Goal: Information Seeking & Learning: Learn about a topic

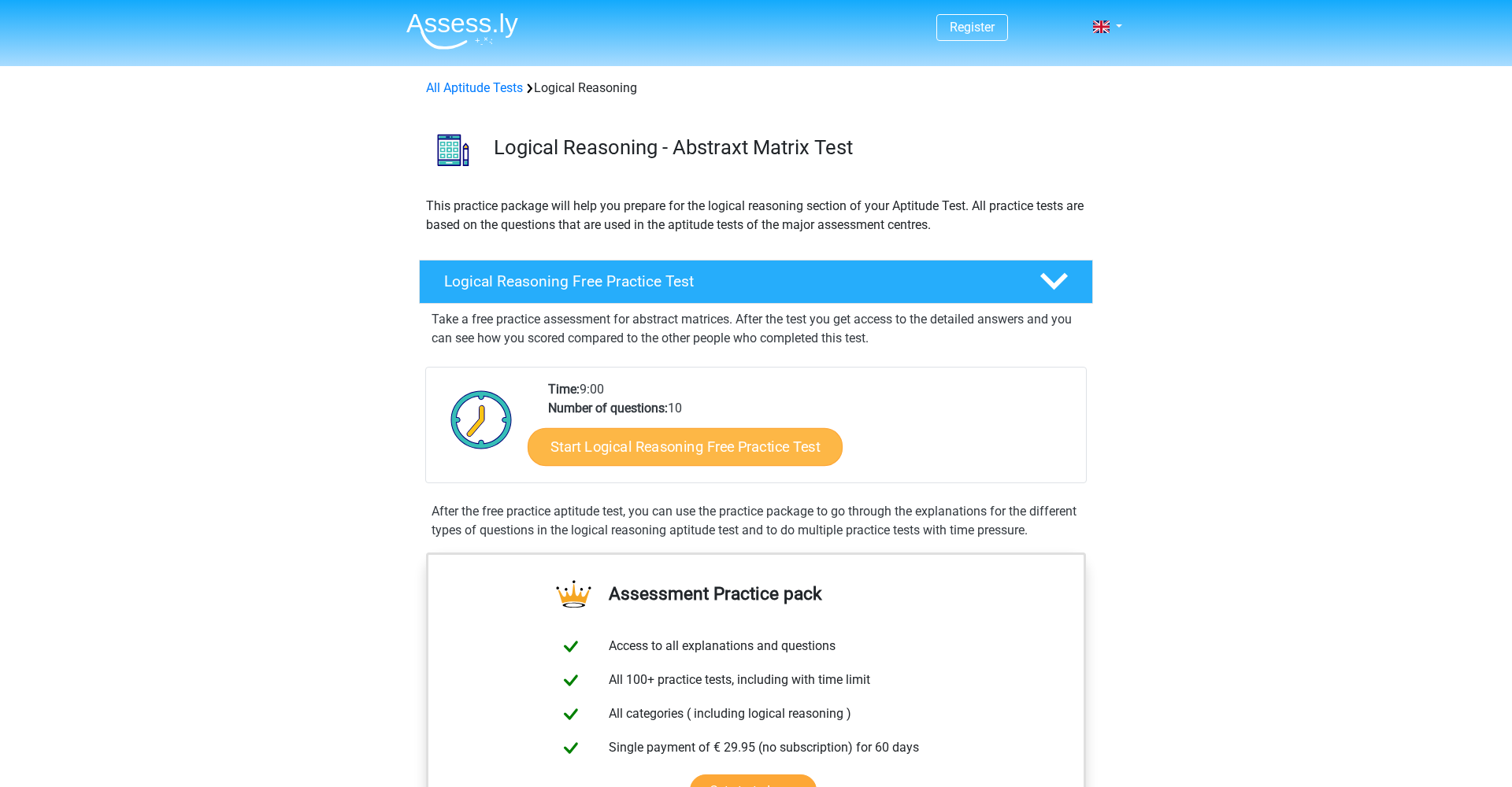
click at [586, 444] on link "Start Logical Reasoning Free Practice Test" at bounding box center [685, 446] width 315 height 38
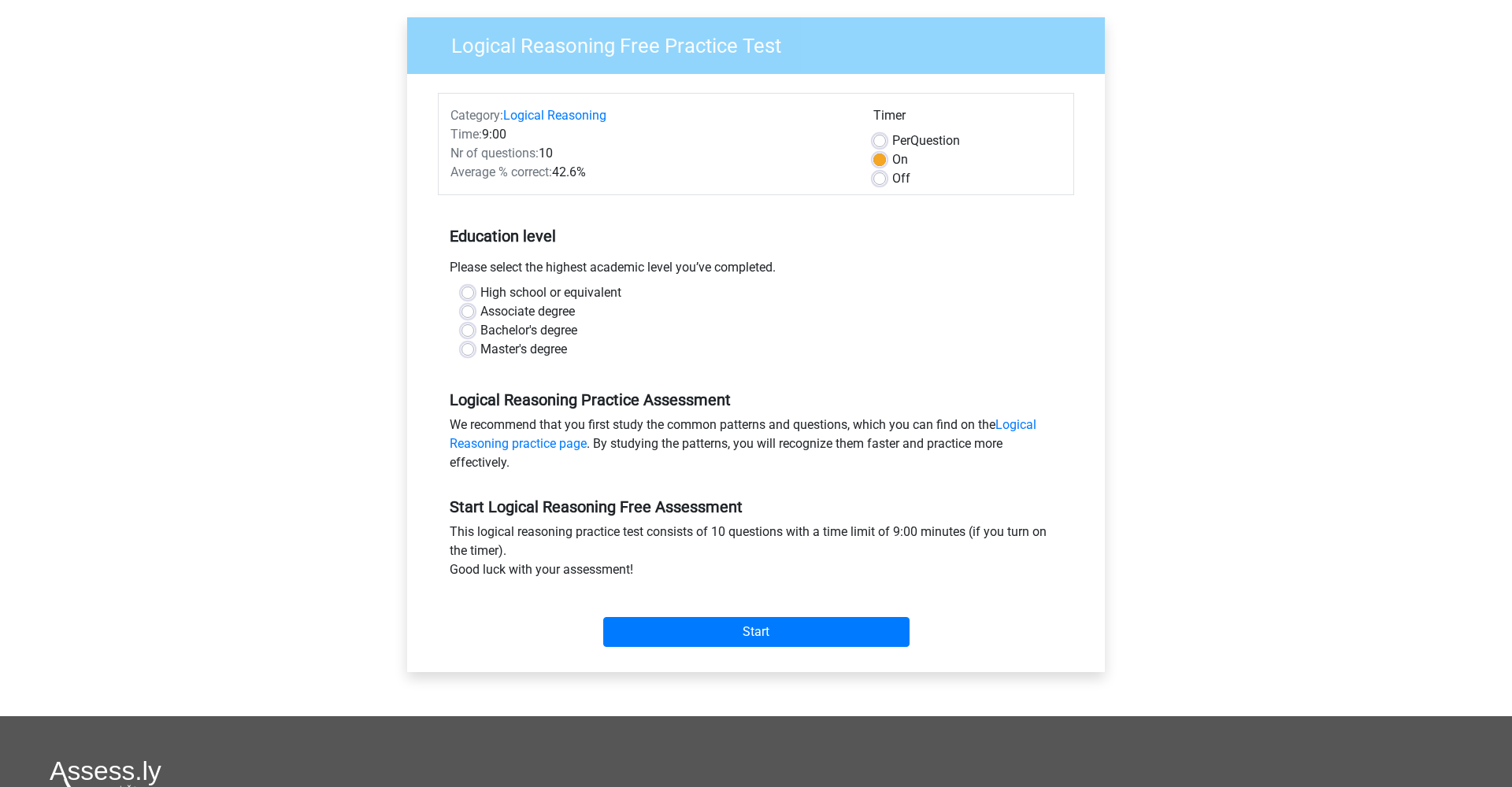
scroll to position [111, 0]
click at [508, 332] on label "Bachelor's degree" at bounding box center [529, 332] width 97 height 19
click at [474, 332] on input "Bachelor's degree" at bounding box center [467, 330] width 13 height 16
radio input "true"
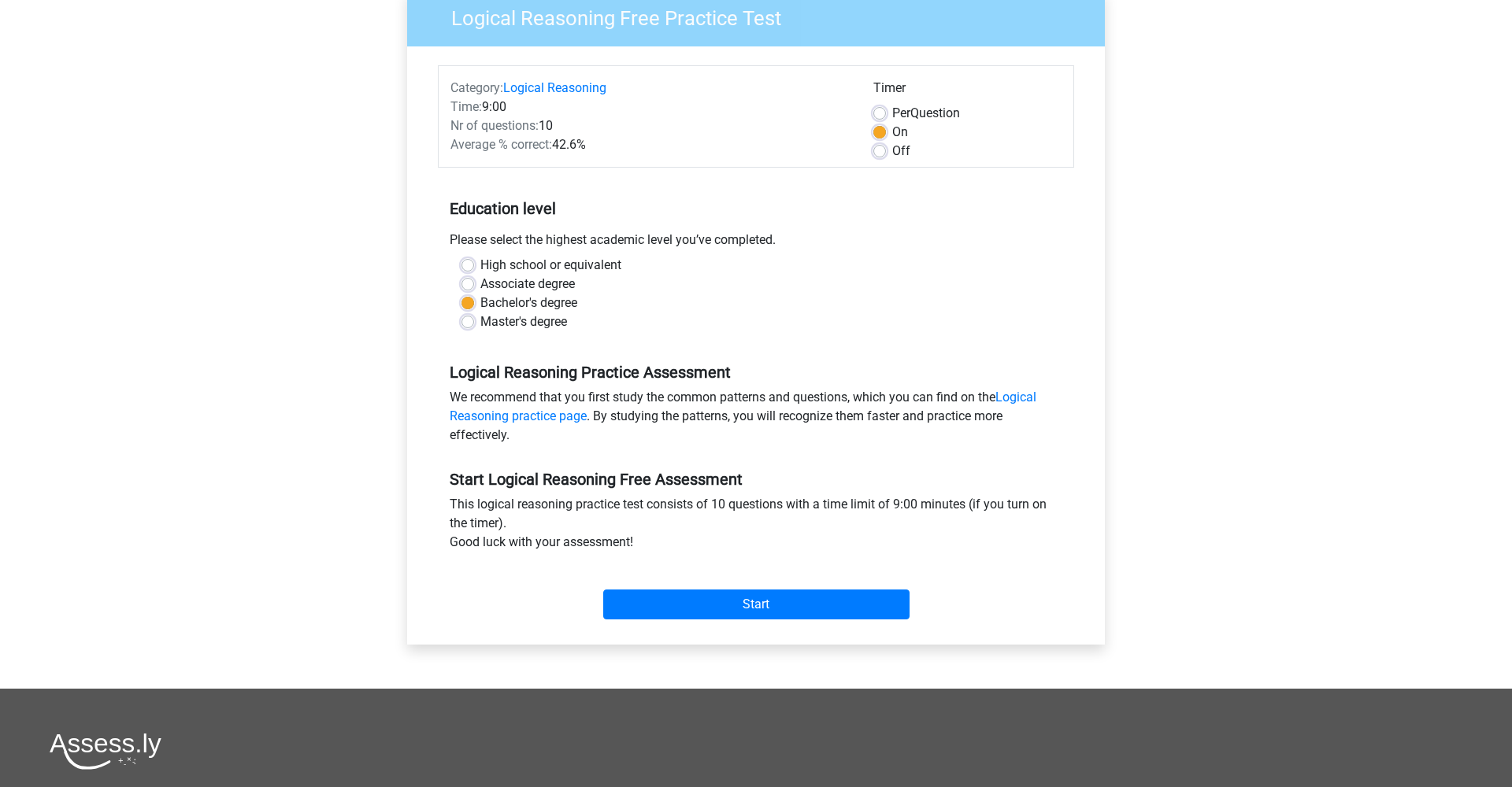
scroll to position [142, 0]
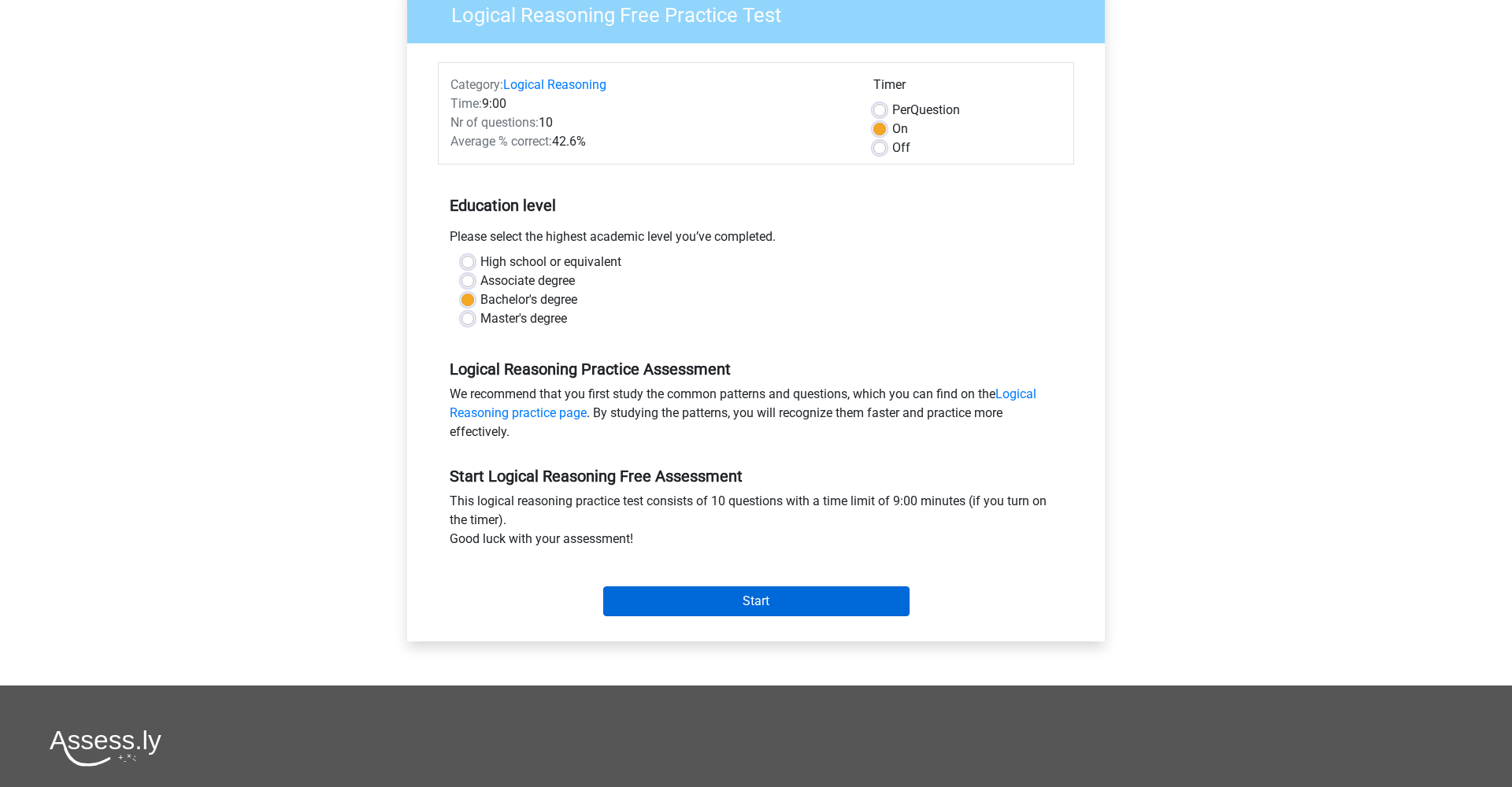
click at [631, 599] on input "Start" at bounding box center [756, 601] width 307 height 30
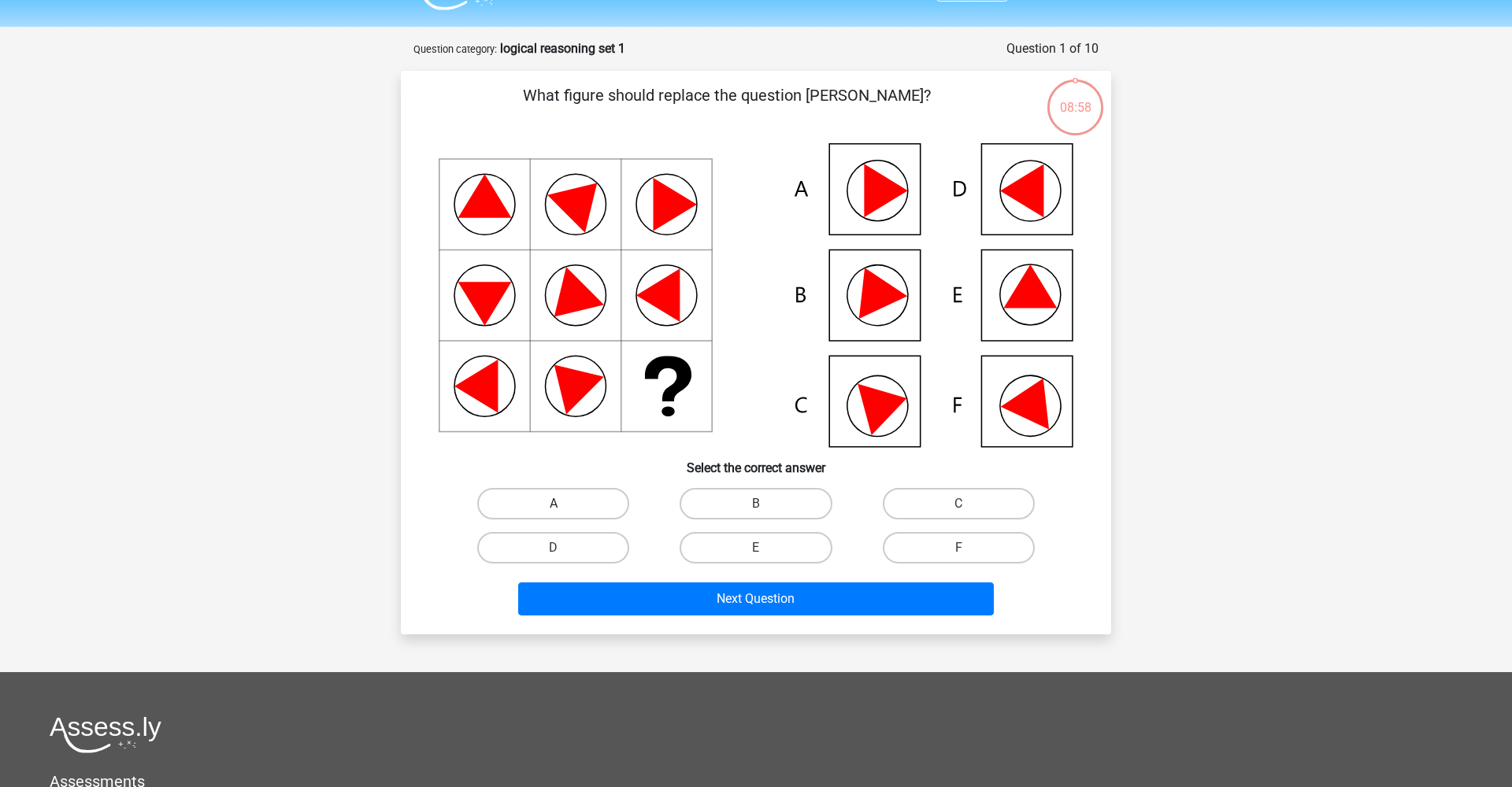
scroll to position [35, 0]
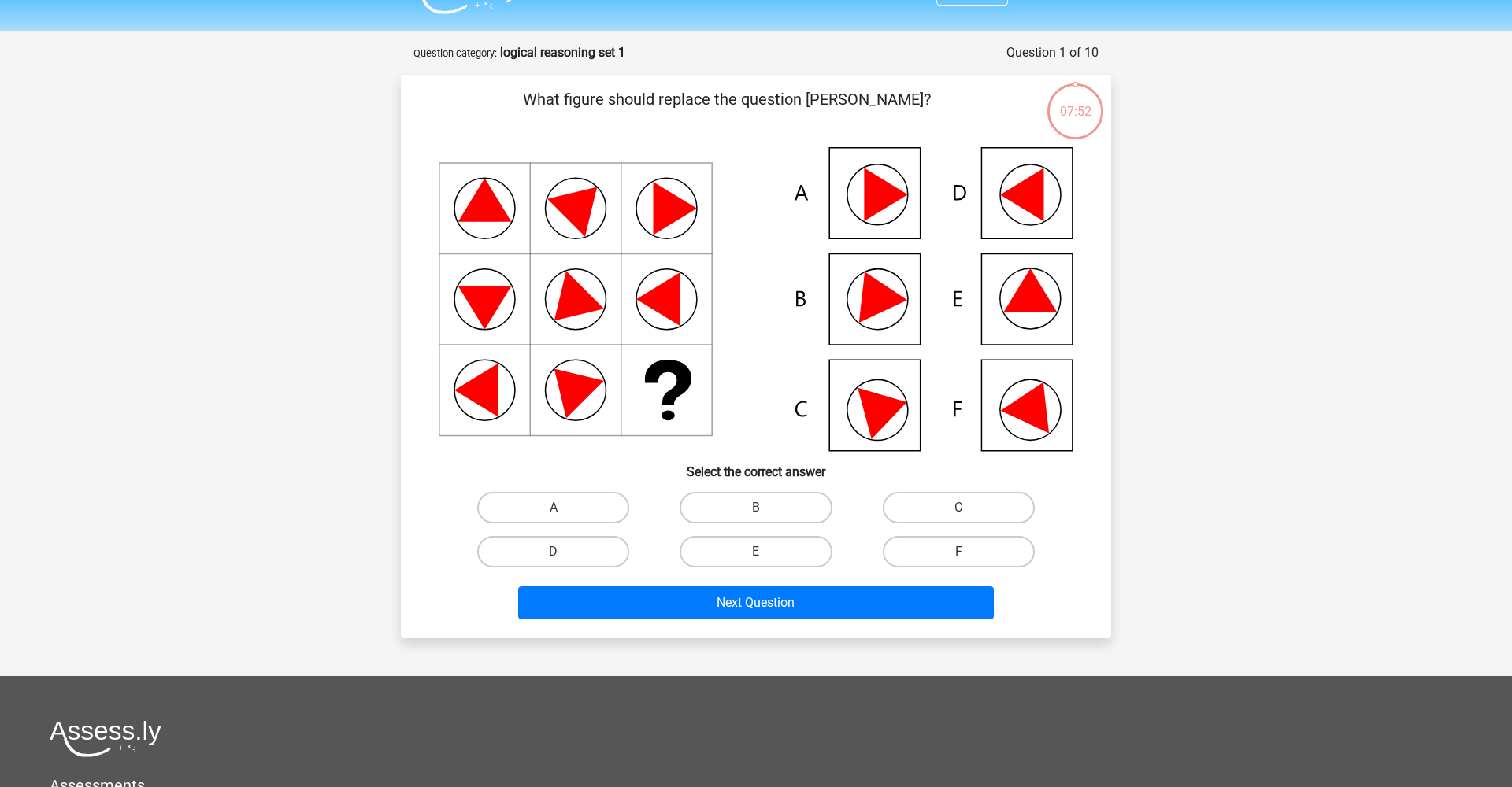
click at [1055, 419] on icon at bounding box center [756, 299] width 635 height 304
click at [1002, 413] on icon at bounding box center [756, 299] width 635 height 304
click at [944, 554] on label "F" at bounding box center [958, 552] width 152 height 32
click at [958, 554] on input "F" at bounding box center [963, 557] width 10 height 10
radio input "true"
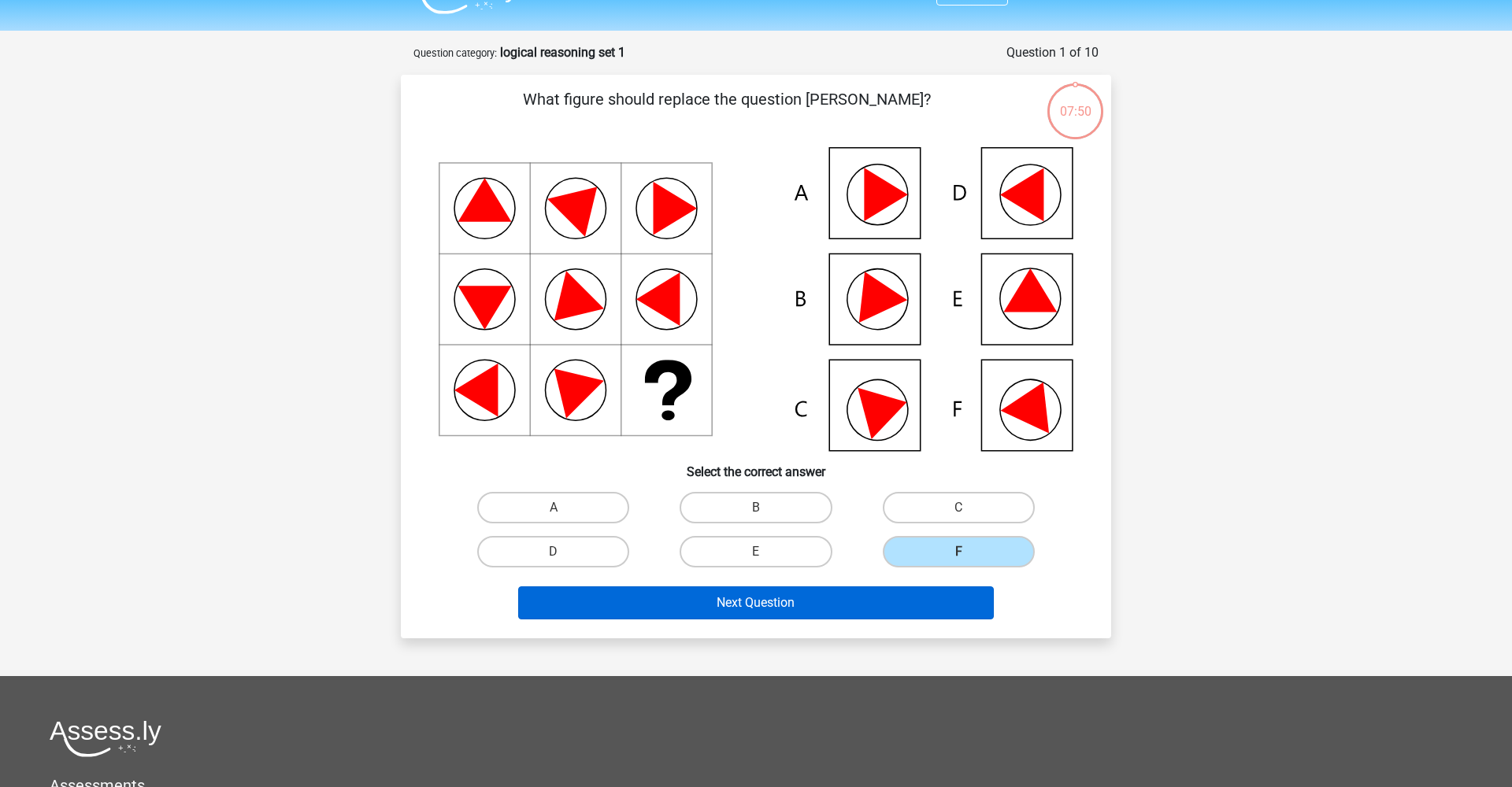
click at [844, 590] on button "Next Question" at bounding box center [756, 602] width 477 height 33
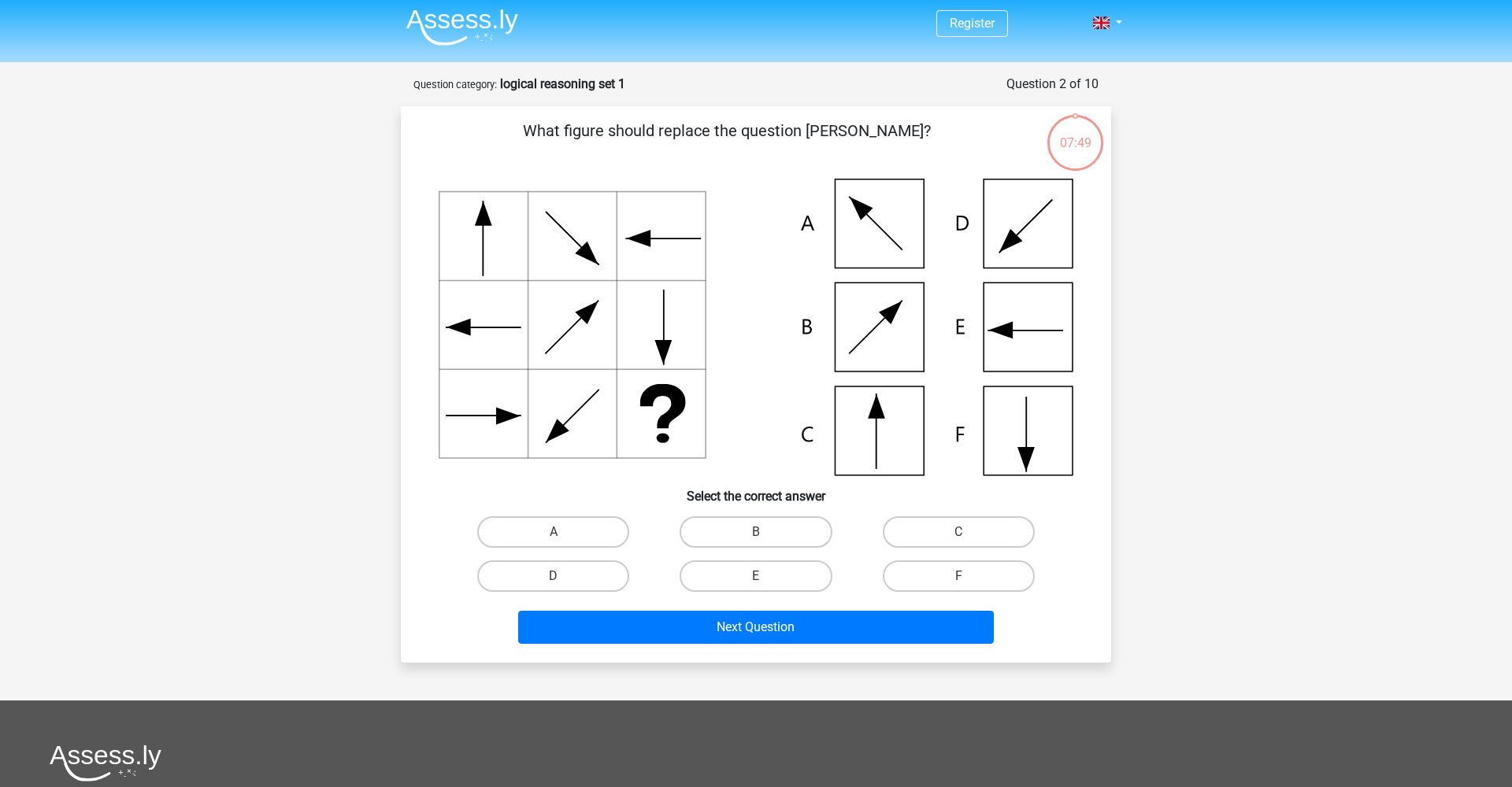
scroll to position [0, 0]
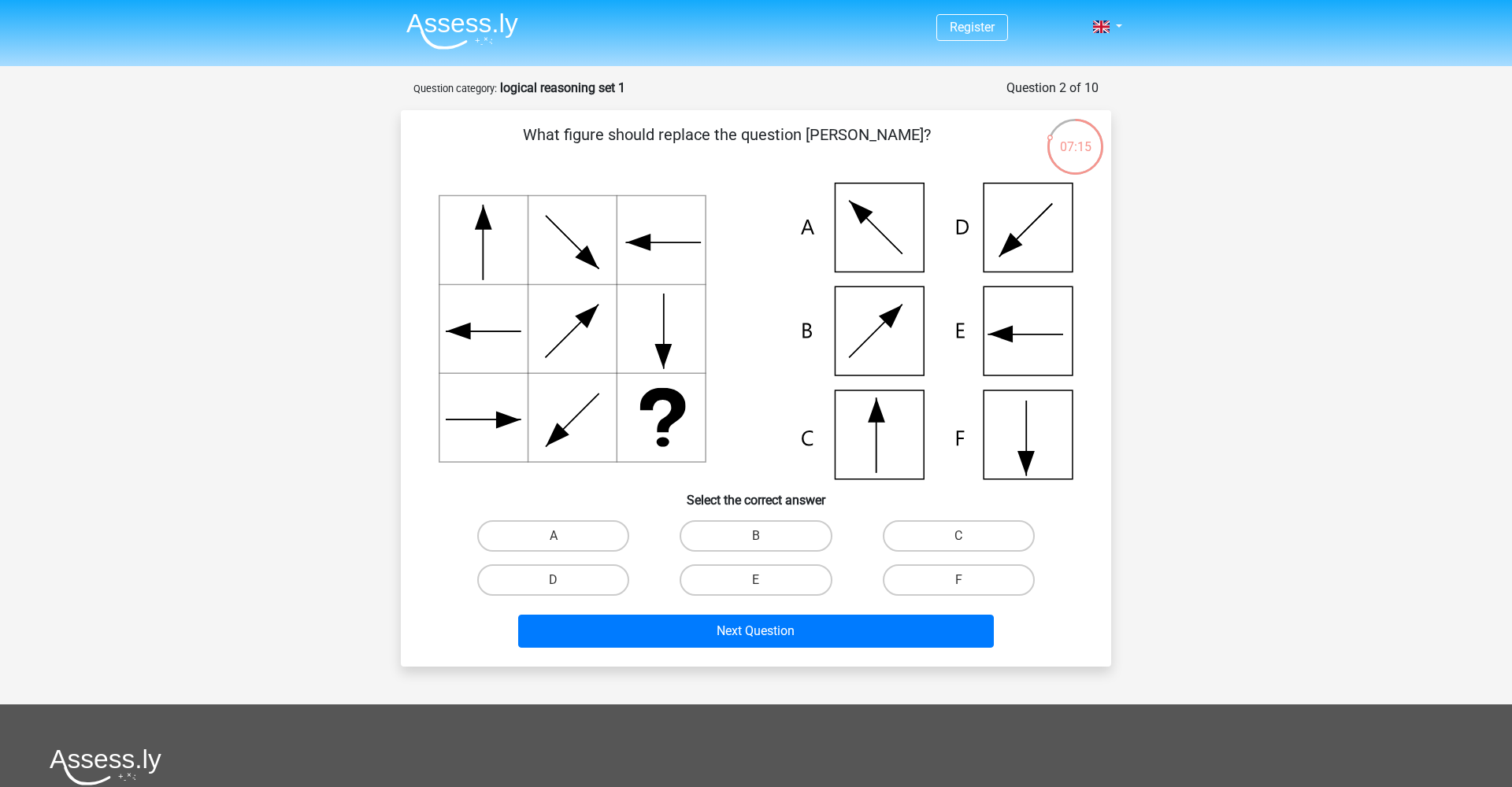
click at [850, 433] on icon at bounding box center [756, 331] width 635 height 296
click at [999, 538] on label "C" at bounding box center [958, 537] width 152 height 32
click at [968, 538] on input "C" at bounding box center [963, 541] width 10 height 10
radio input "true"
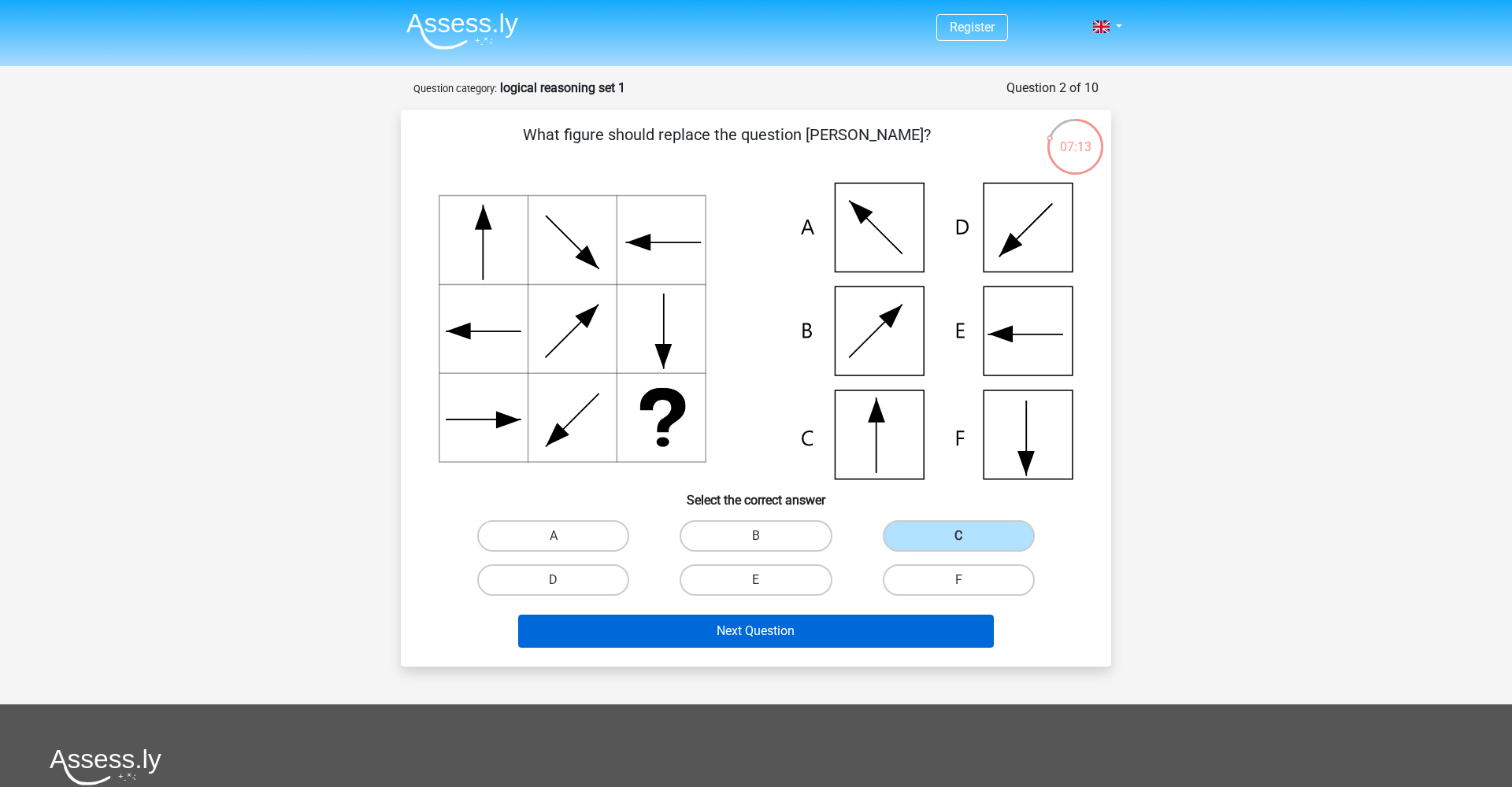
click at [779, 620] on button "Next Question" at bounding box center [756, 630] width 477 height 33
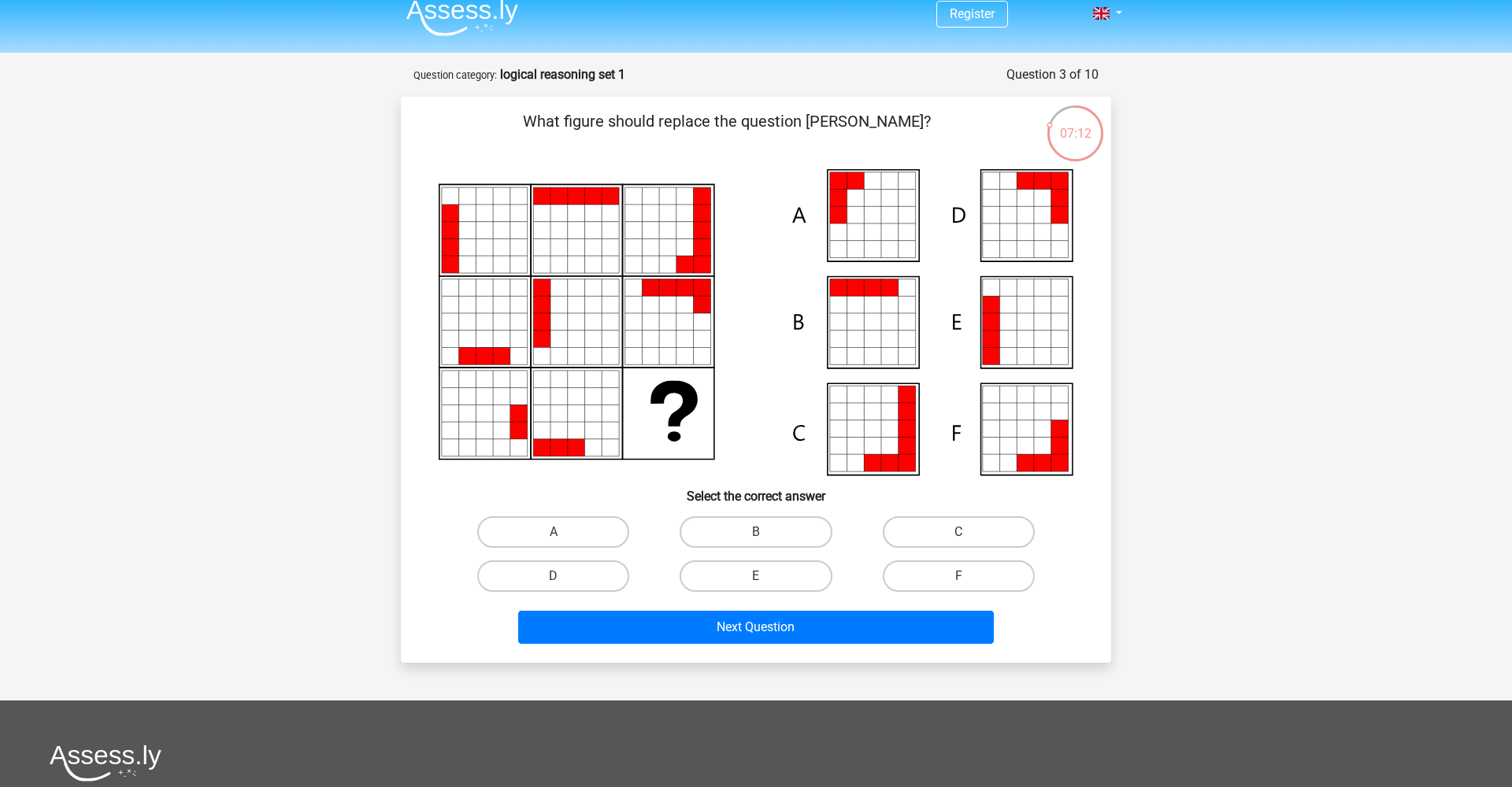
scroll to position [11, 0]
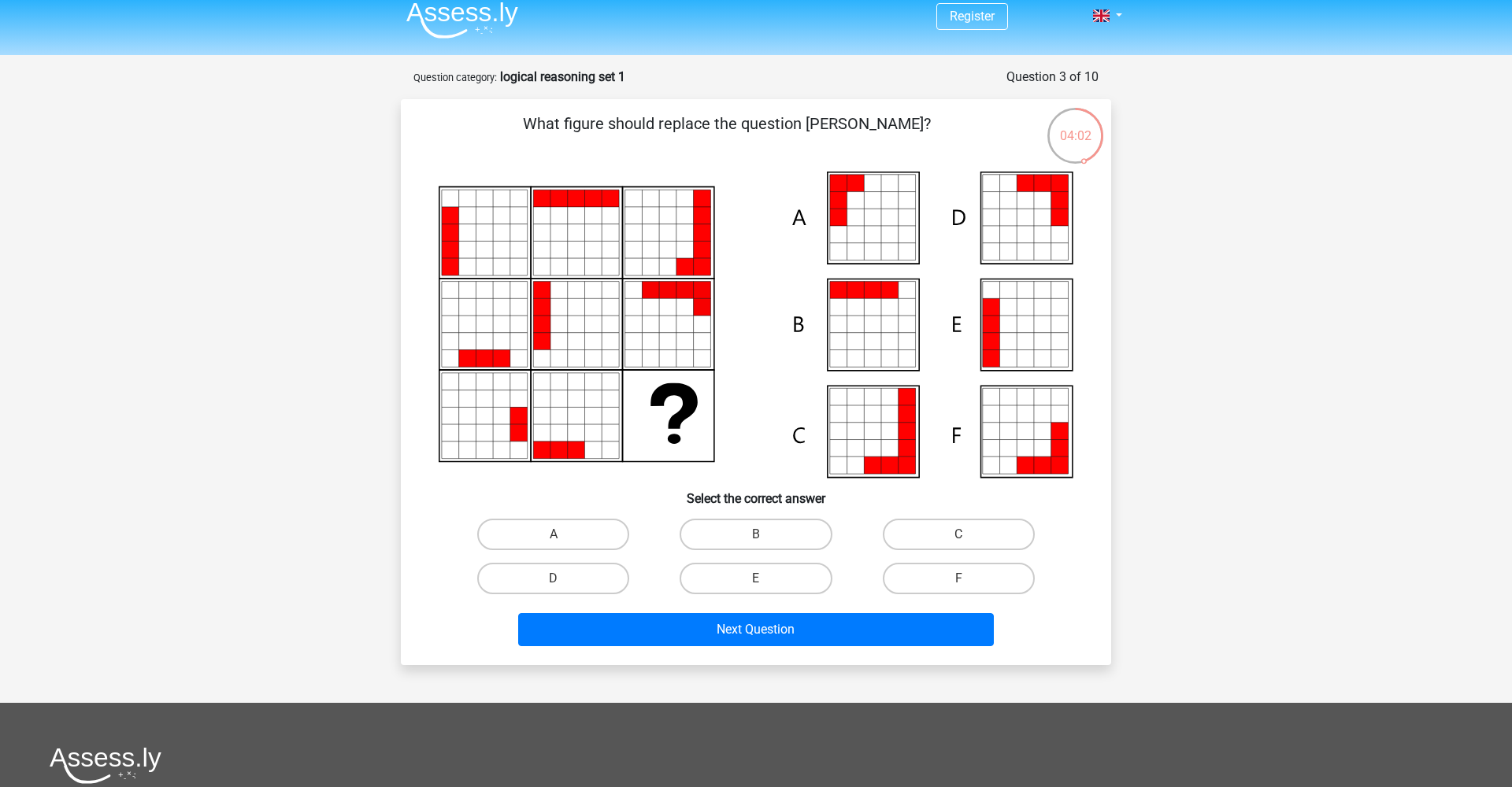
click at [860, 233] on icon at bounding box center [856, 234] width 18 height 18
click at [542, 530] on label "A" at bounding box center [553, 535] width 152 height 32
click at [554, 534] on input "A" at bounding box center [559, 539] width 10 height 10
radio input "true"
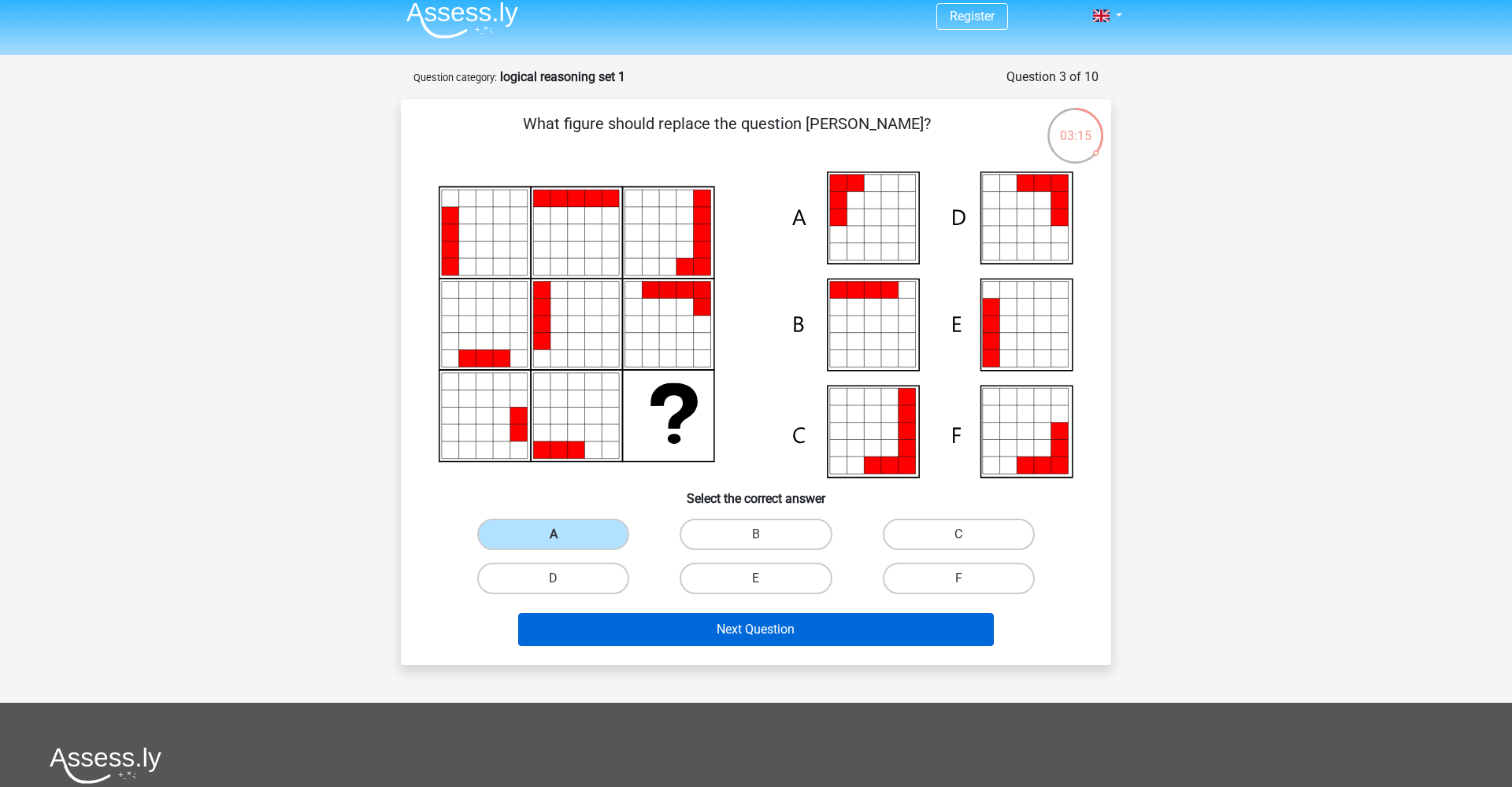
click at [705, 642] on button "Next Question" at bounding box center [756, 629] width 477 height 33
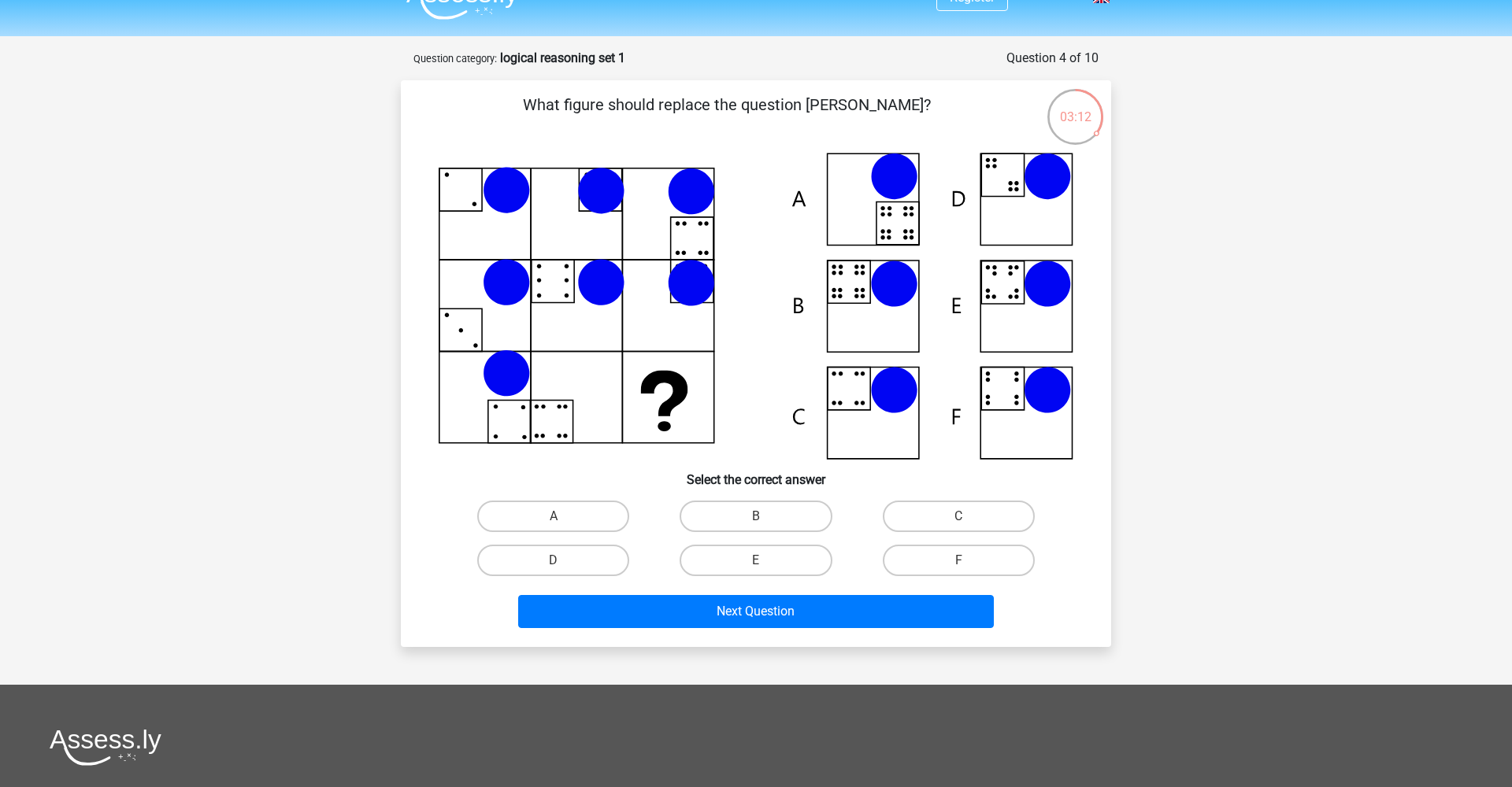
scroll to position [35, 0]
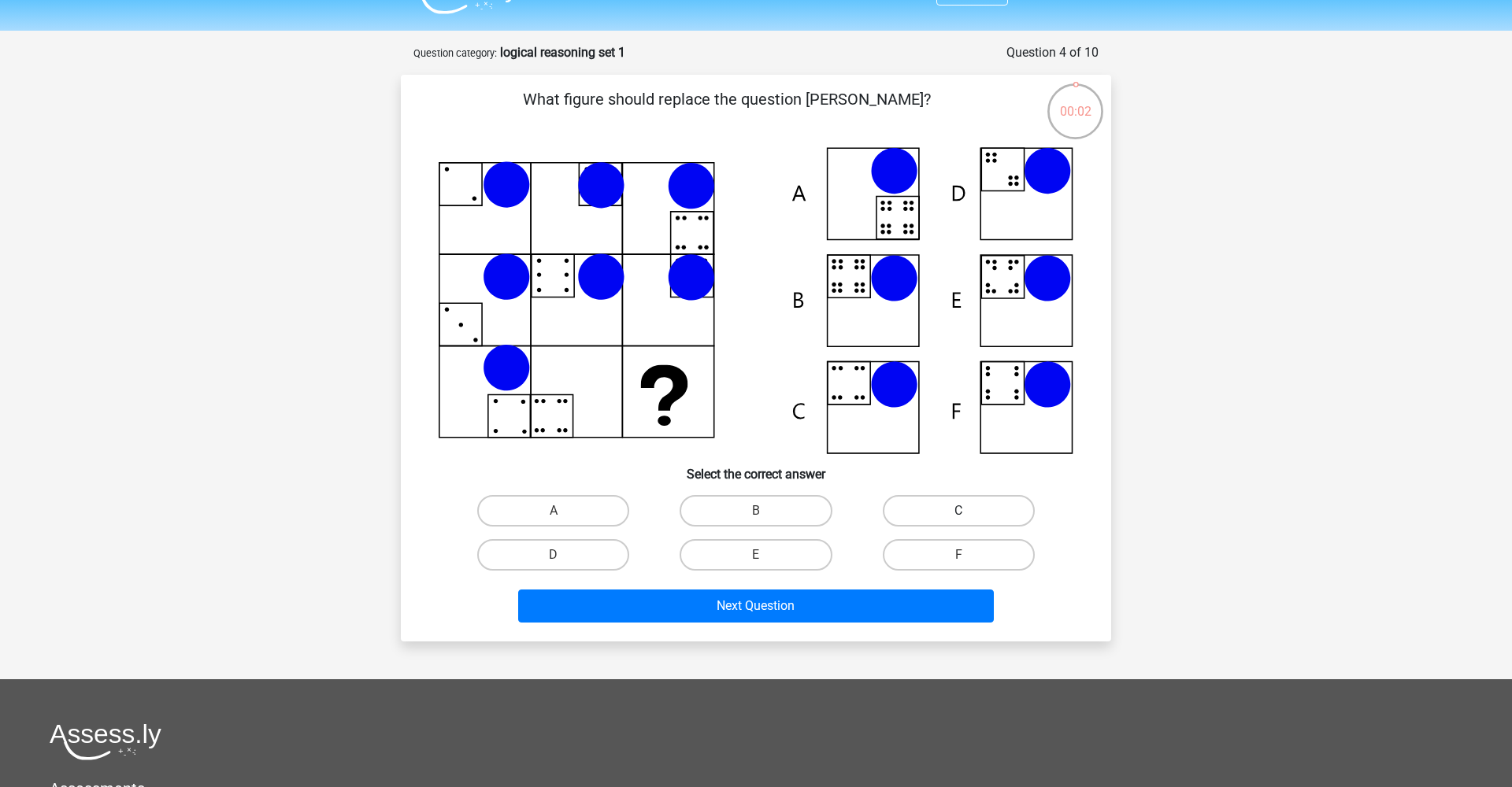
click at [943, 519] on label "C" at bounding box center [958, 511] width 152 height 32
click at [958, 519] on input "C" at bounding box center [963, 516] width 10 height 10
radio input "true"
